Goal: Browse casually

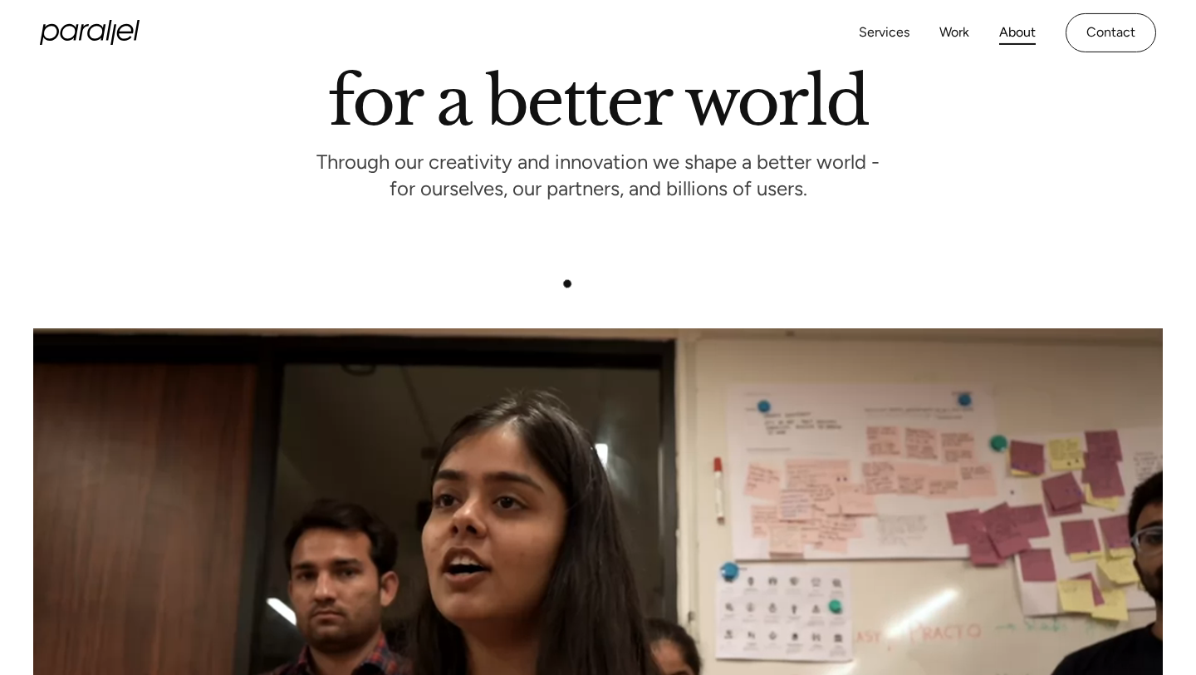
scroll to position [136, 0]
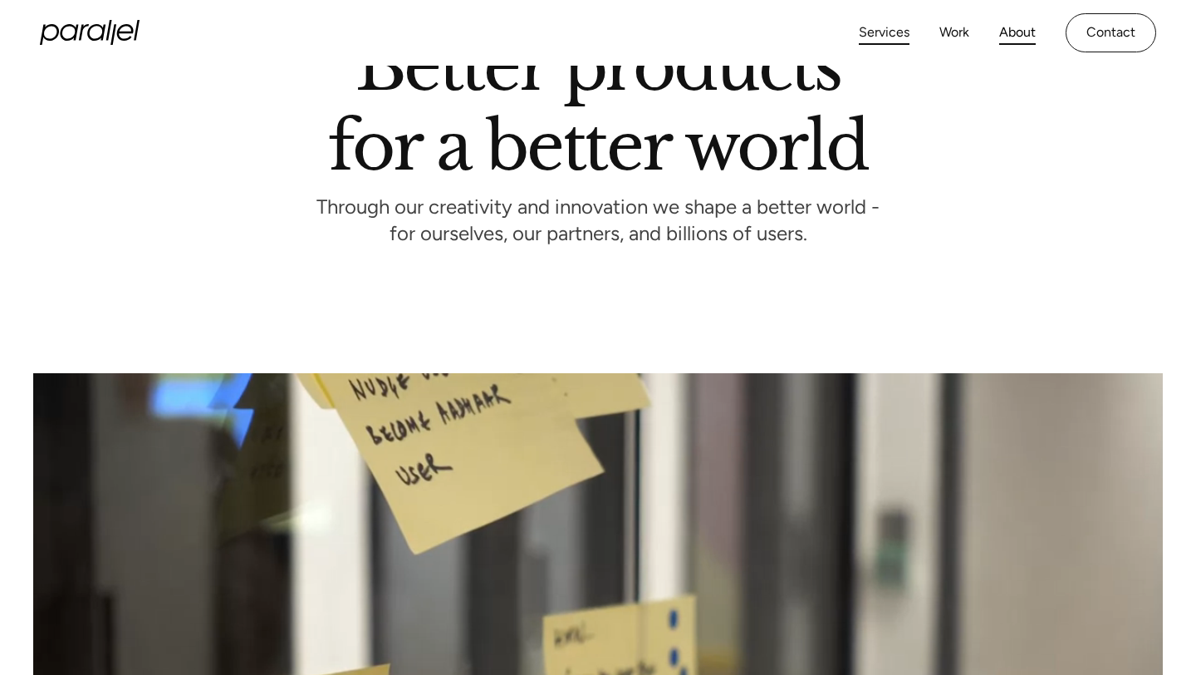
click at [884, 30] on link "Services" at bounding box center [884, 33] width 51 height 24
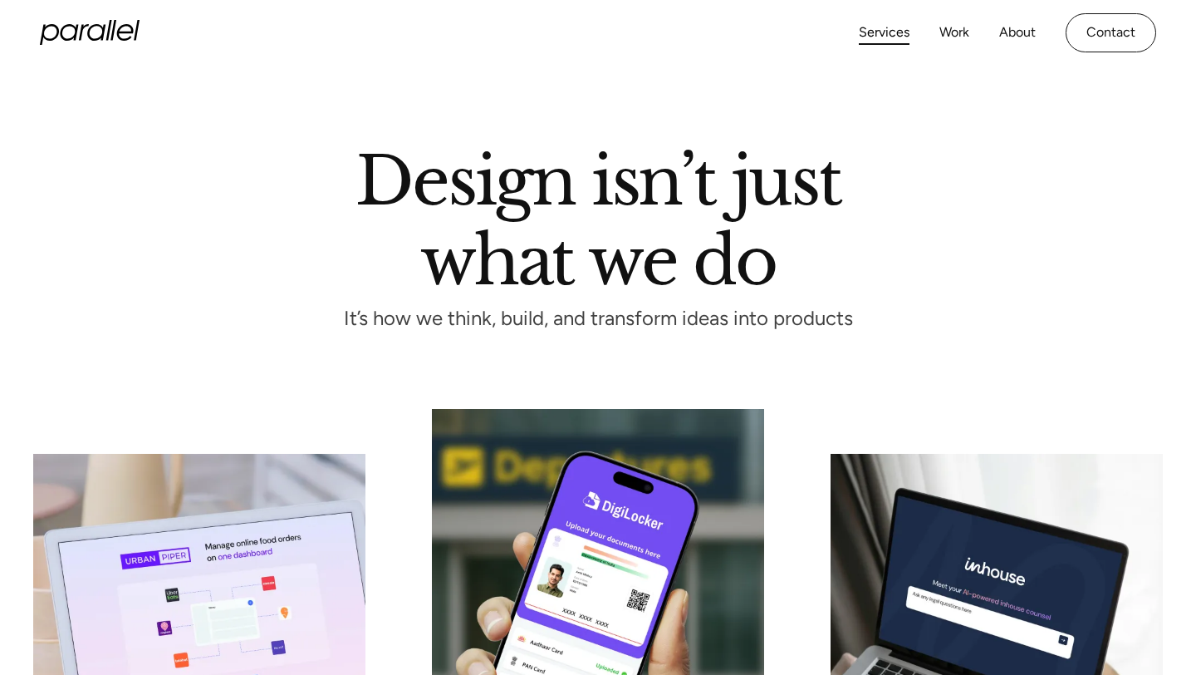
click at [93, 27] on icon "home" at bounding box center [96, 32] width 18 height 17
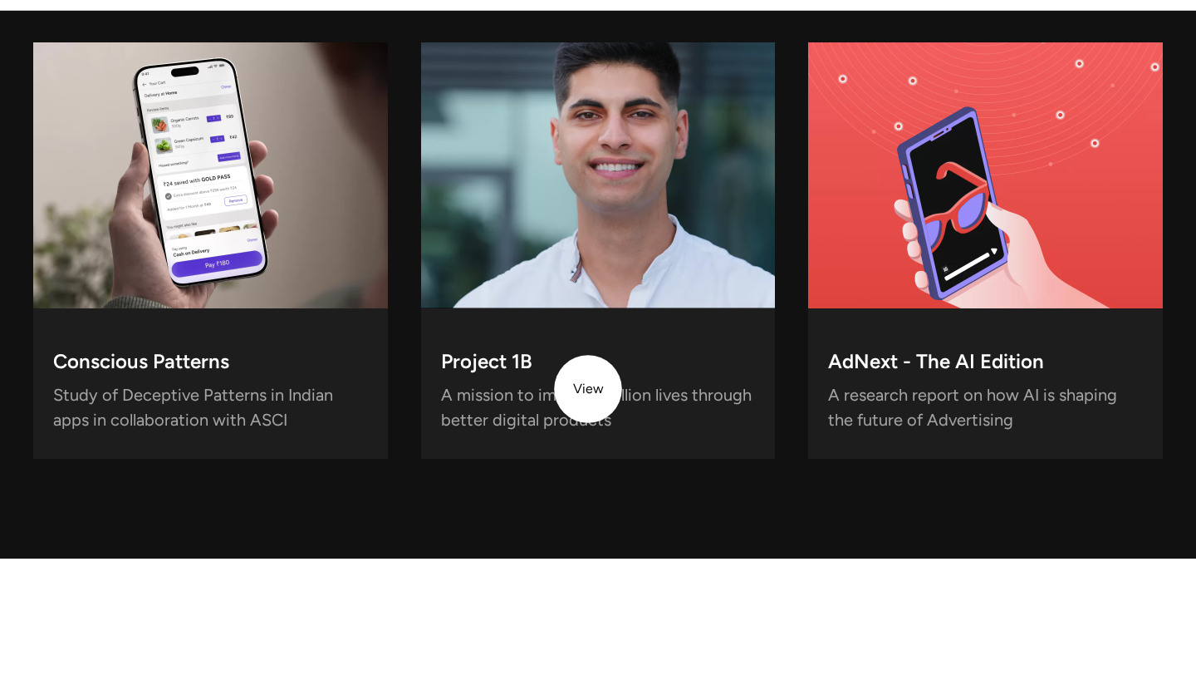
scroll to position [5382, 0]
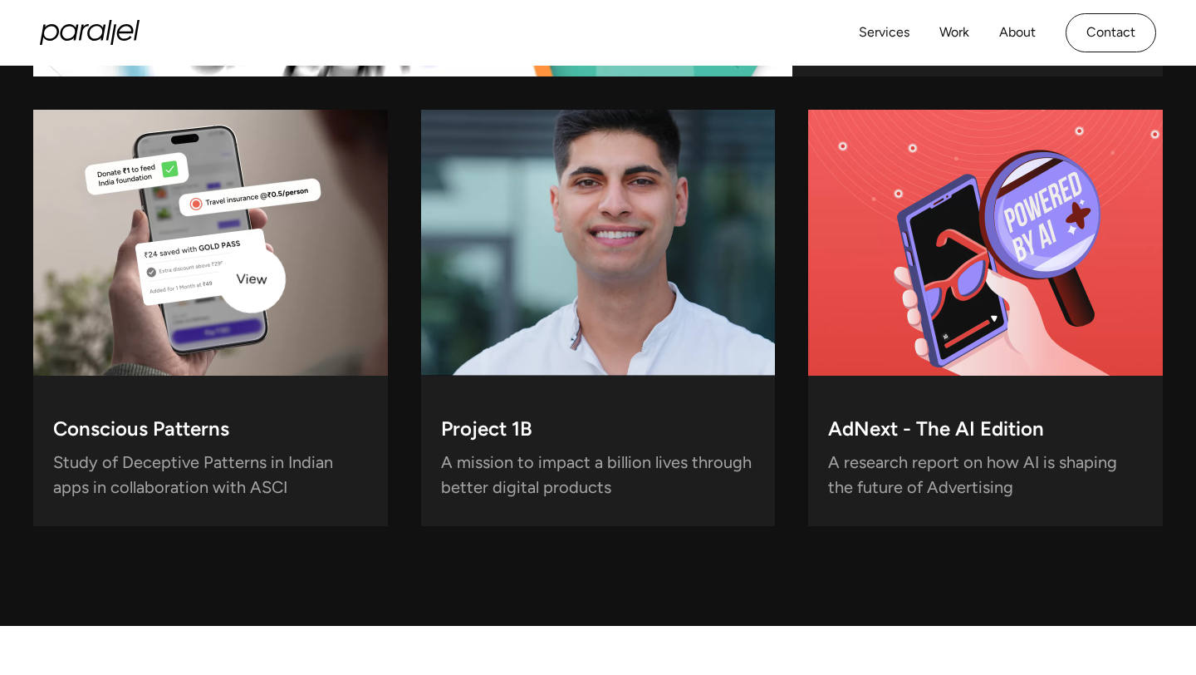
click at [248, 280] on video at bounding box center [210, 243] width 355 height 266
